Goal: Submit feedback/report problem

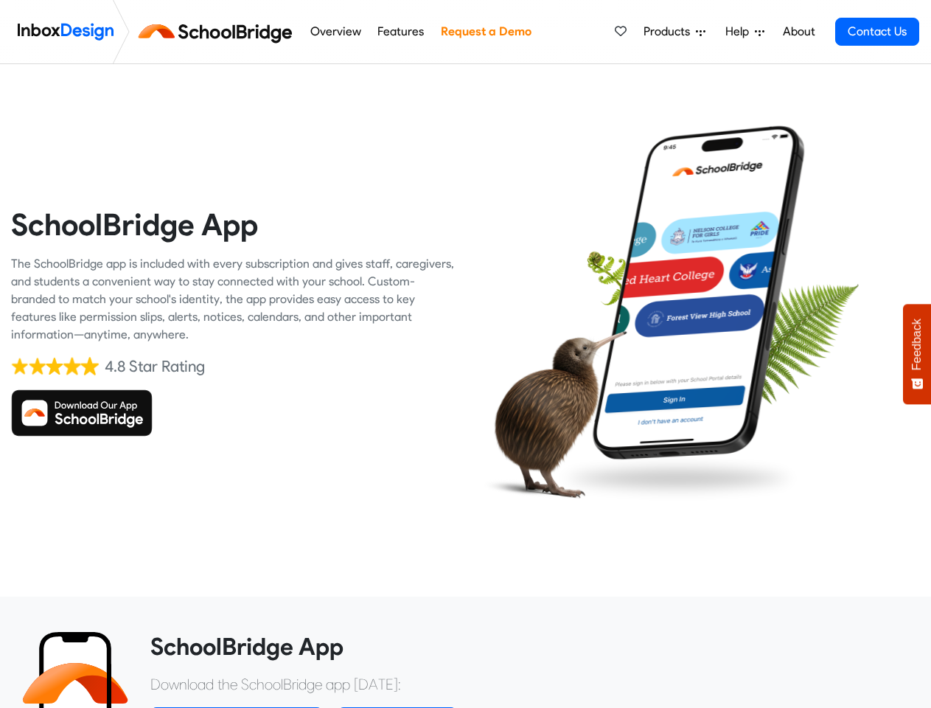
click at [466, 354] on div at bounding box center [699, 322] width 466 height 444
click at [675, 32] on span "Products" at bounding box center [670, 32] width 52 height 18
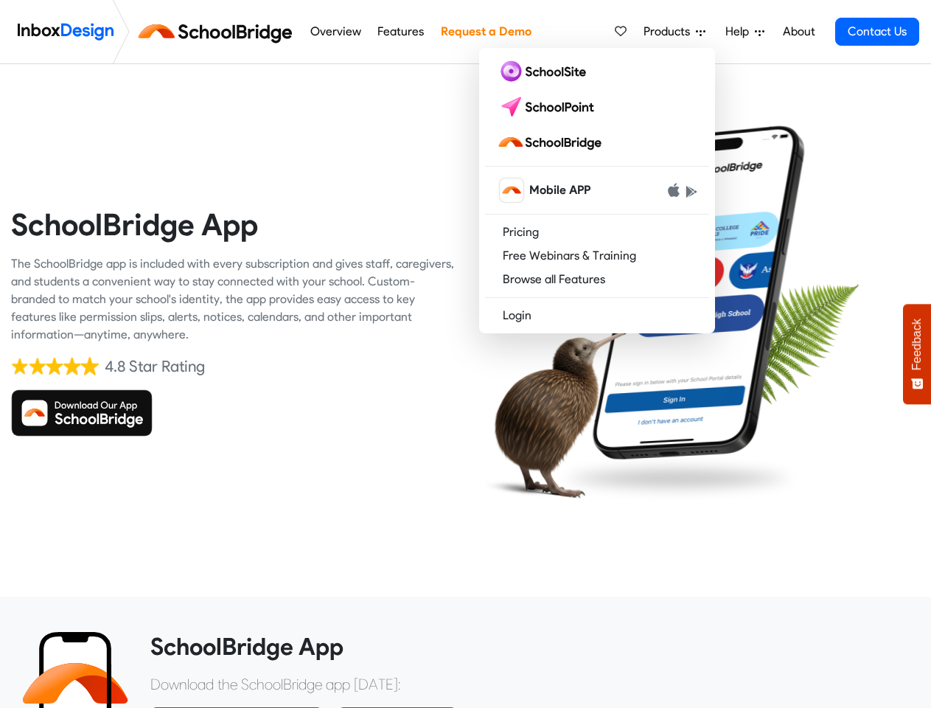
click at [746, 32] on span "Help" at bounding box center [739, 32] width 29 height 18
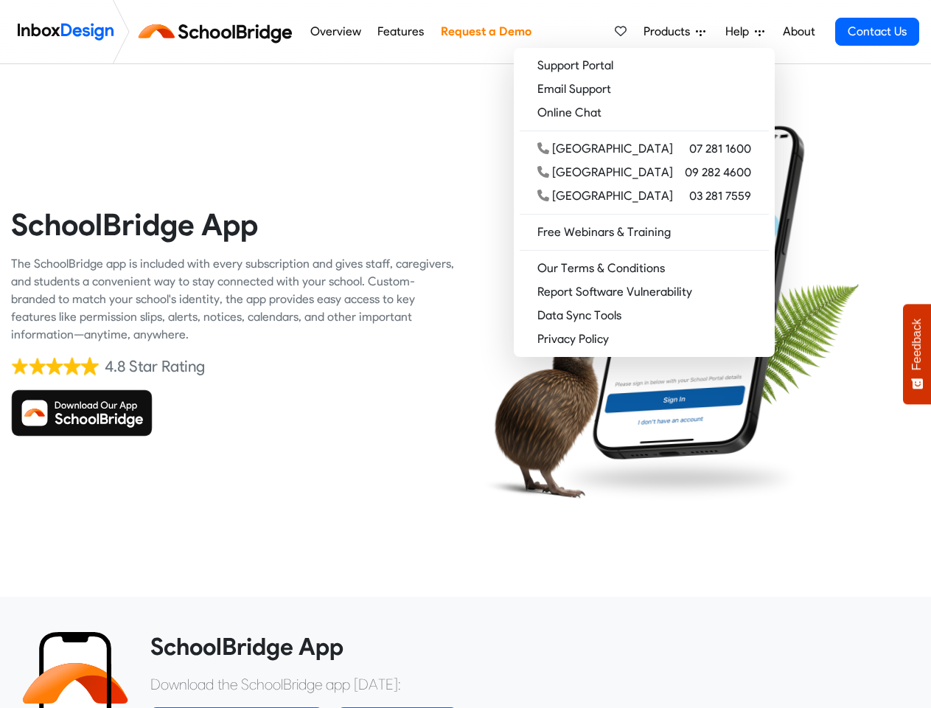
click at [917, 354] on span "Feedback" at bounding box center [917, 345] width 13 height 52
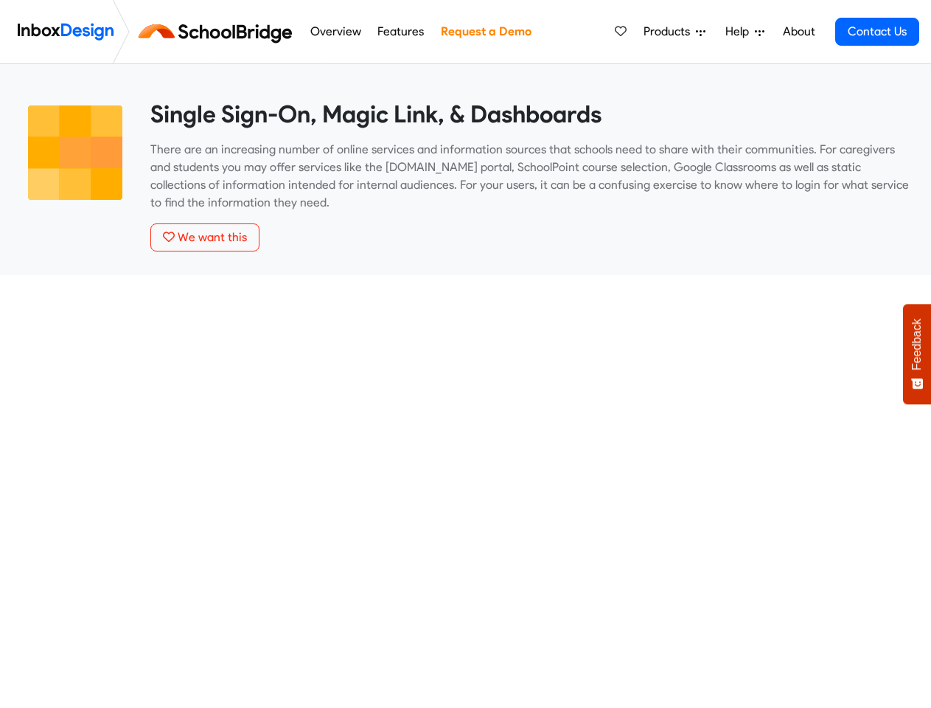
click at [675, 32] on span "Products" at bounding box center [670, 32] width 52 height 18
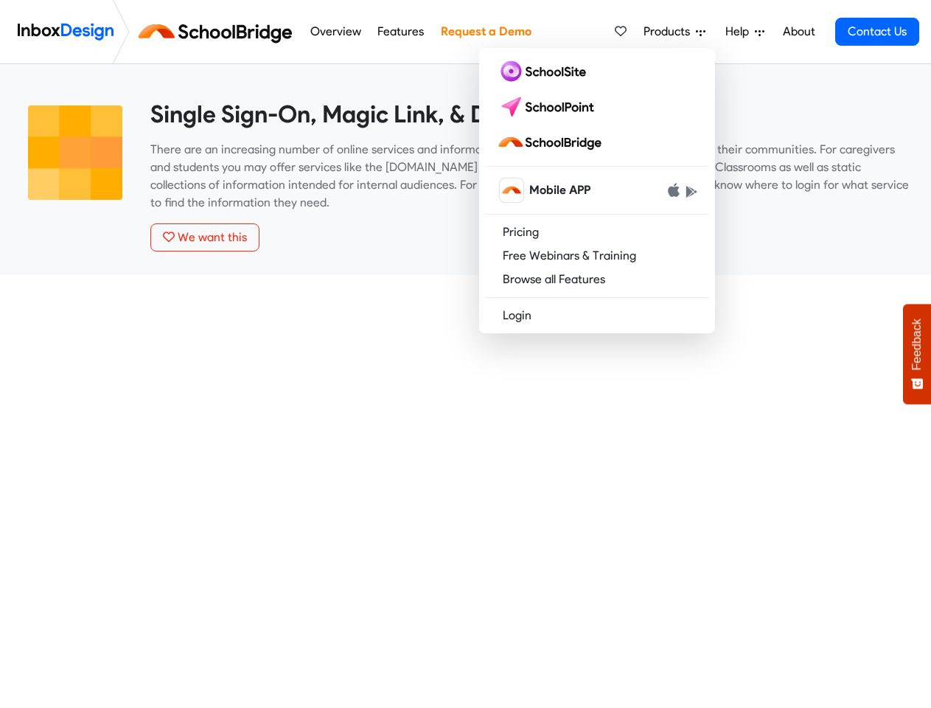
click at [746, 32] on span "Help" at bounding box center [739, 32] width 29 height 18
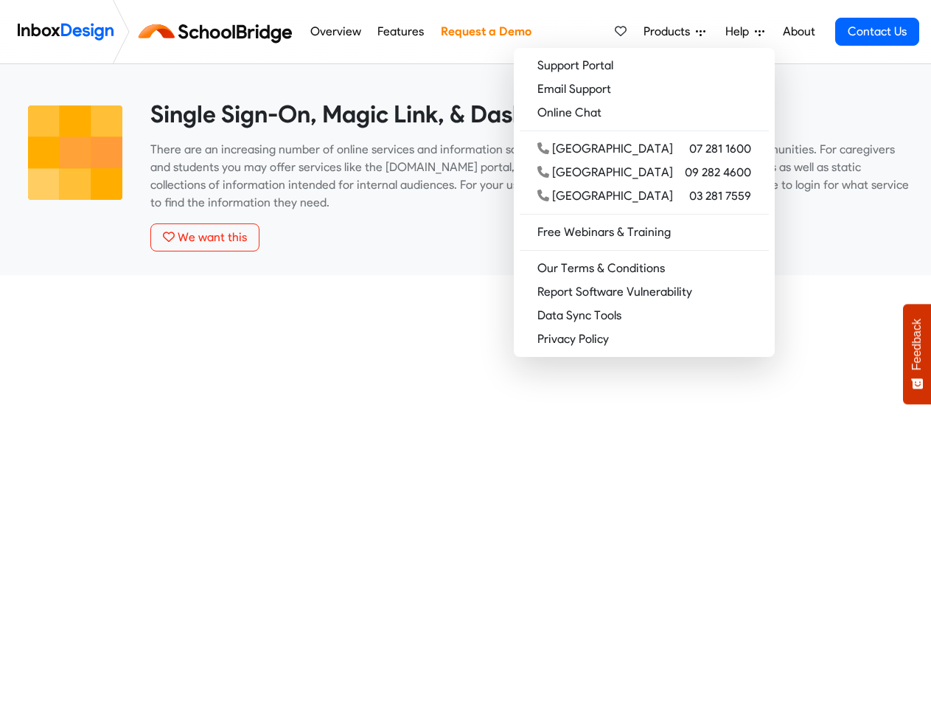
click at [917, 354] on span "Feedback" at bounding box center [917, 345] width 13 height 52
